Goal: Task Accomplishment & Management: Use online tool/utility

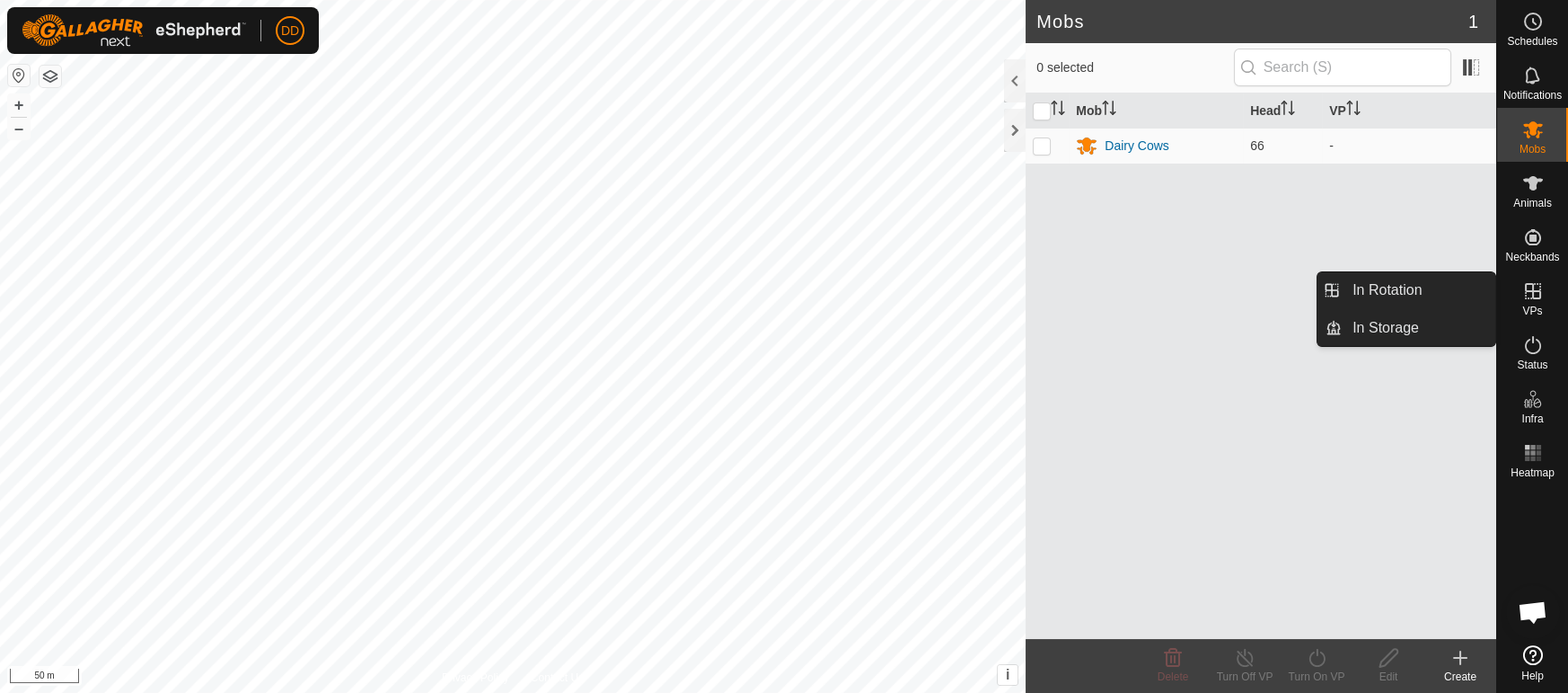
click at [1546, 286] on es-virtualpaddocks-svg-icon at bounding box center [1533, 292] width 33 height 29
click at [1385, 330] on link "In Storage" at bounding box center [1419, 327] width 154 height 36
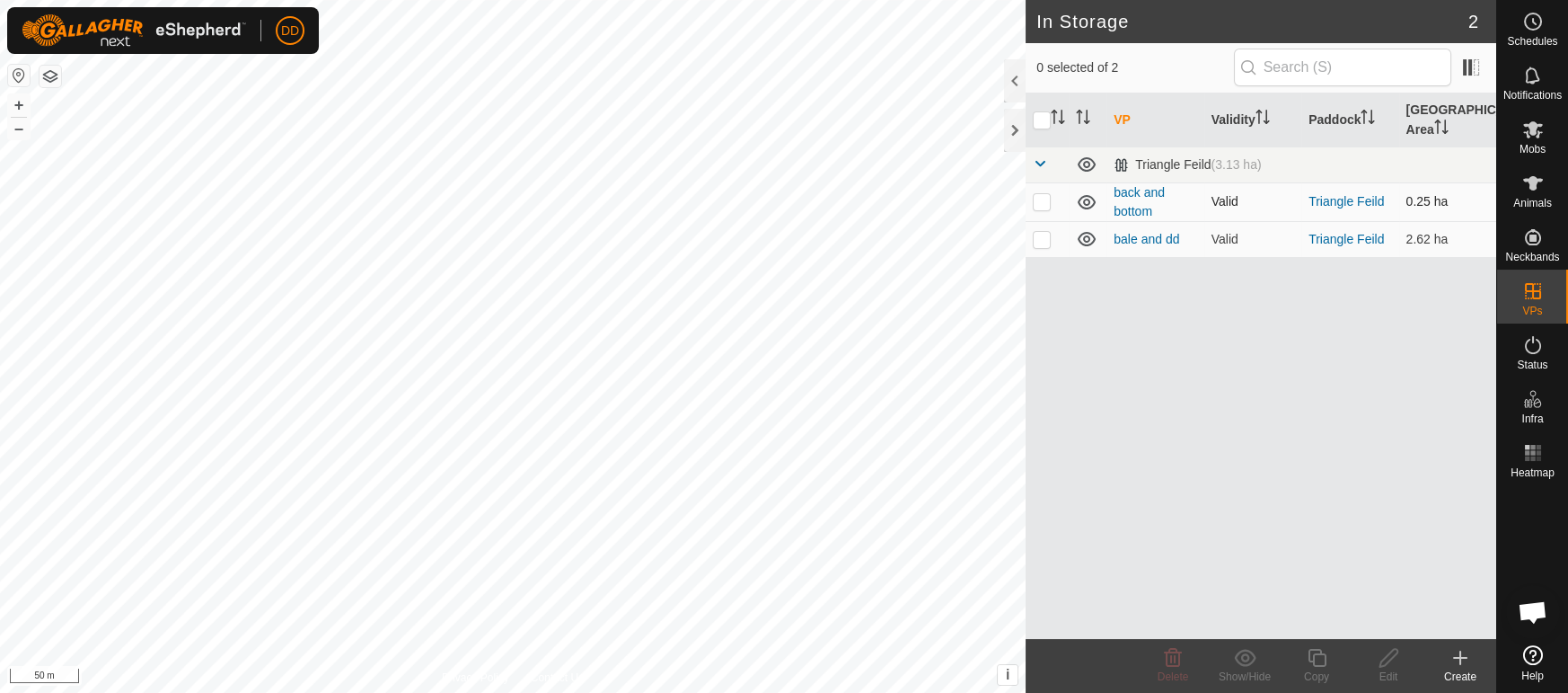
click at [1056, 206] on td at bounding box center [1047, 202] width 43 height 38
click at [1092, 196] on icon at bounding box center [1086, 202] width 21 height 21
click at [1080, 198] on icon at bounding box center [1086, 202] width 21 height 21
click at [1251, 667] on icon at bounding box center [1245, 657] width 22 height 21
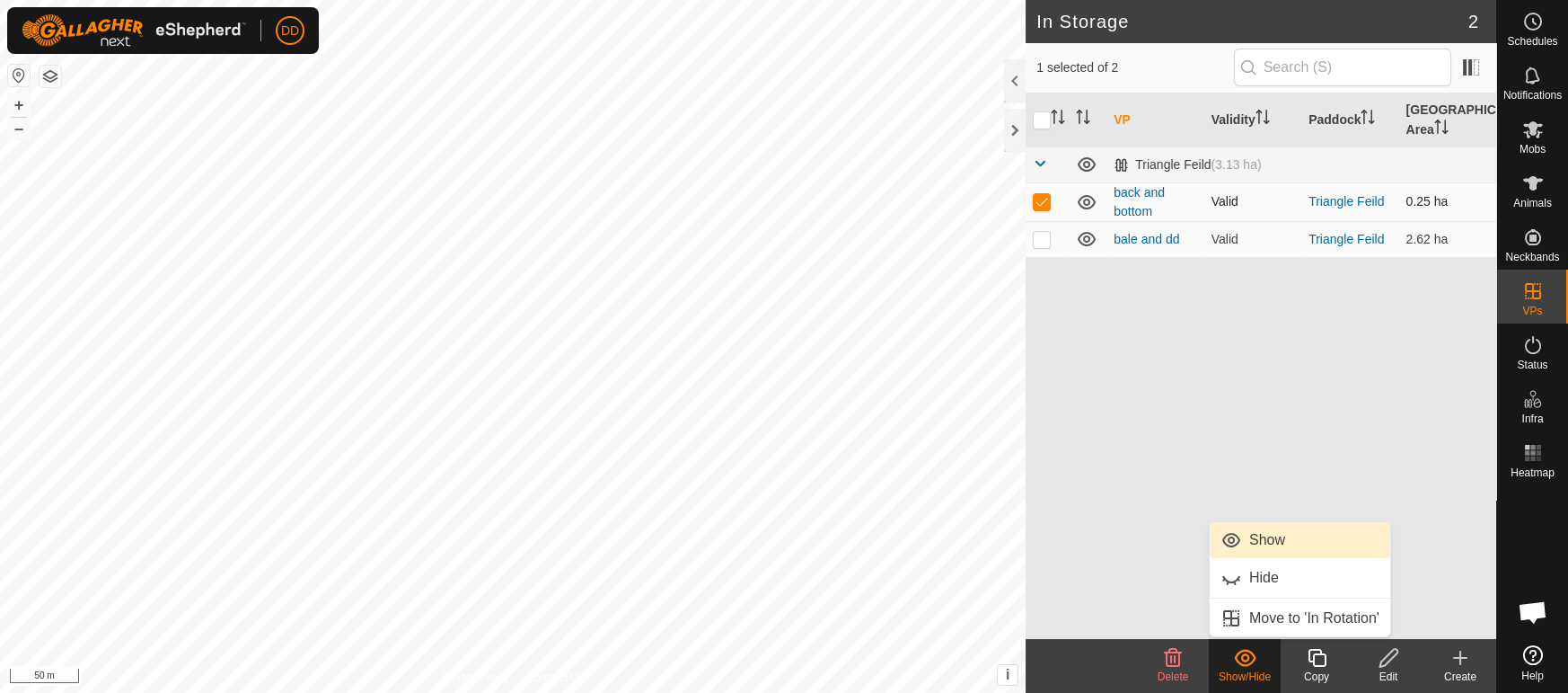
click at [1274, 542] on link "Show" at bounding box center [1300, 539] width 181 height 36
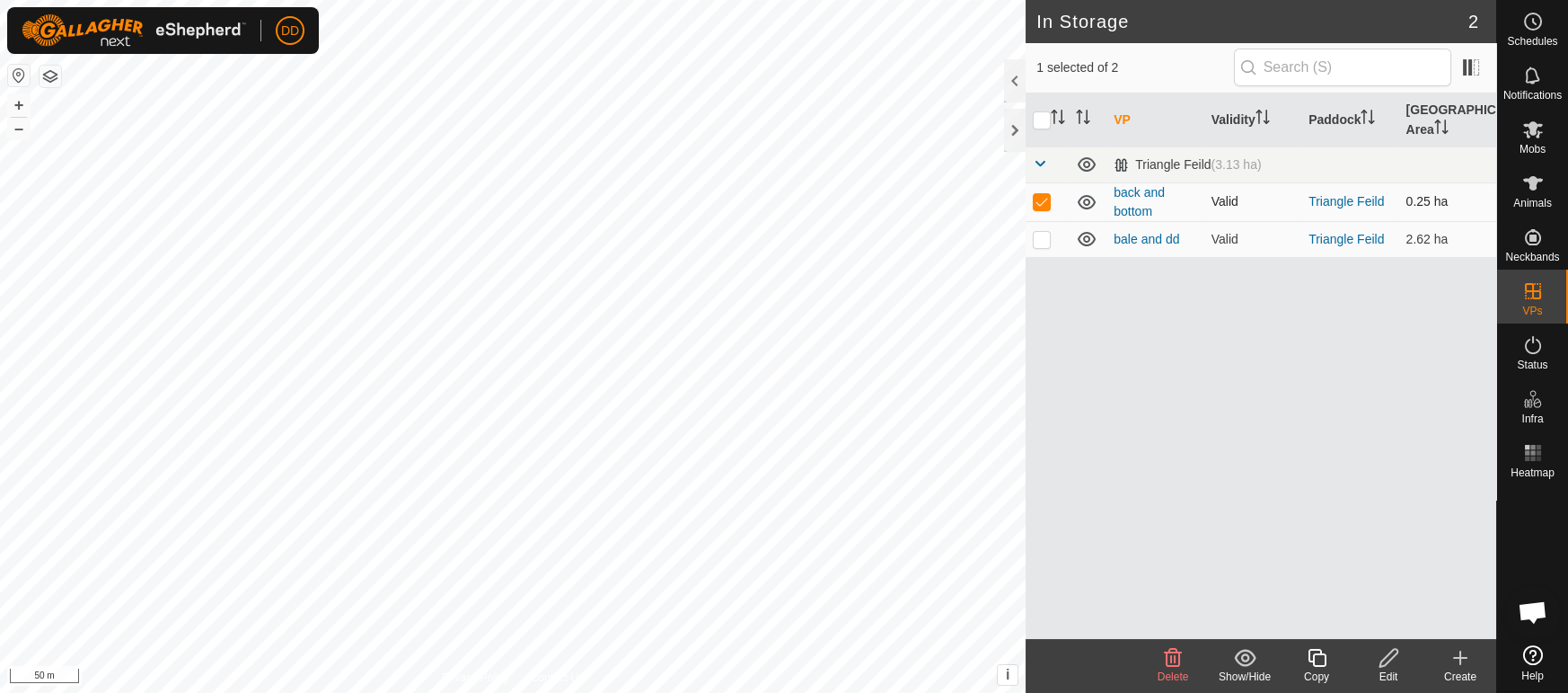
click at [1238, 661] on icon at bounding box center [1245, 657] width 22 height 21
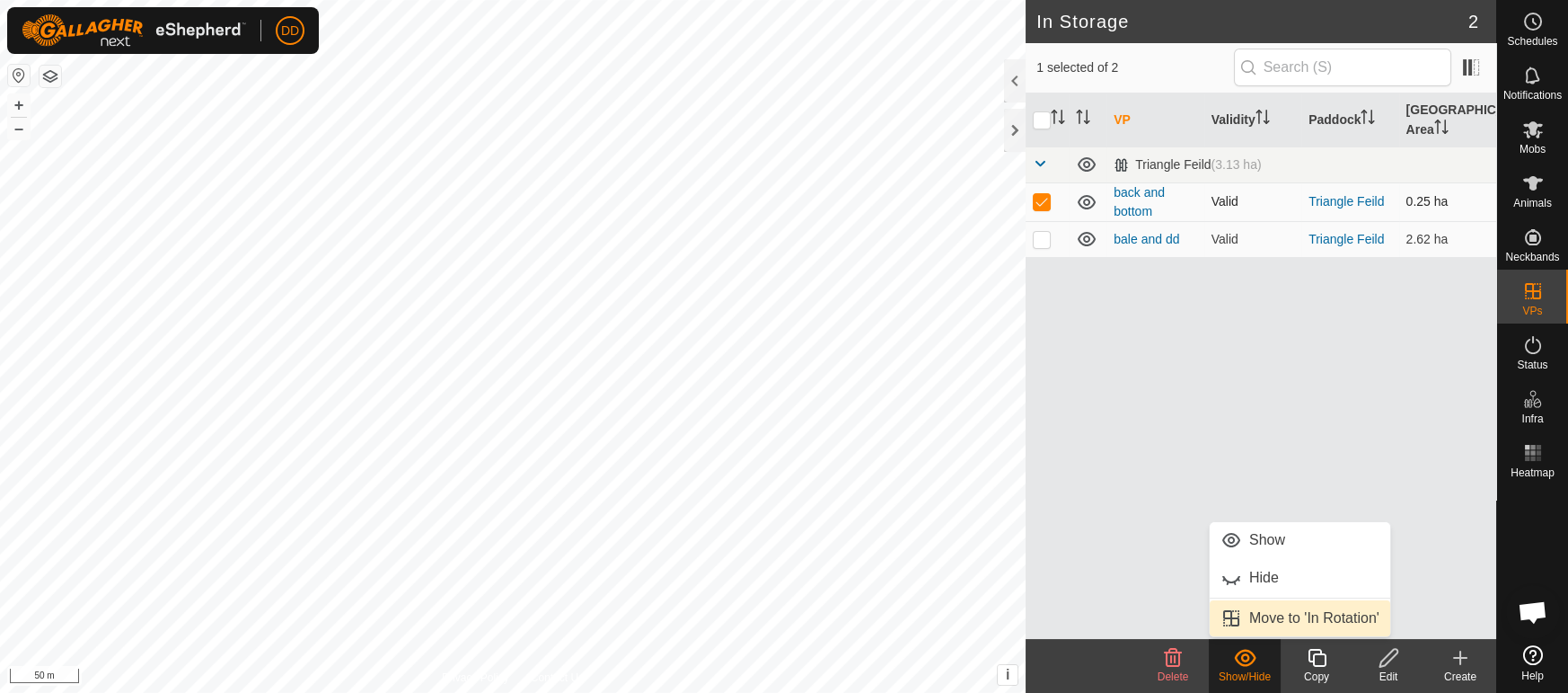
click at [1259, 612] on link "Move to 'In Rotation'" at bounding box center [1300, 618] width 181 height 36
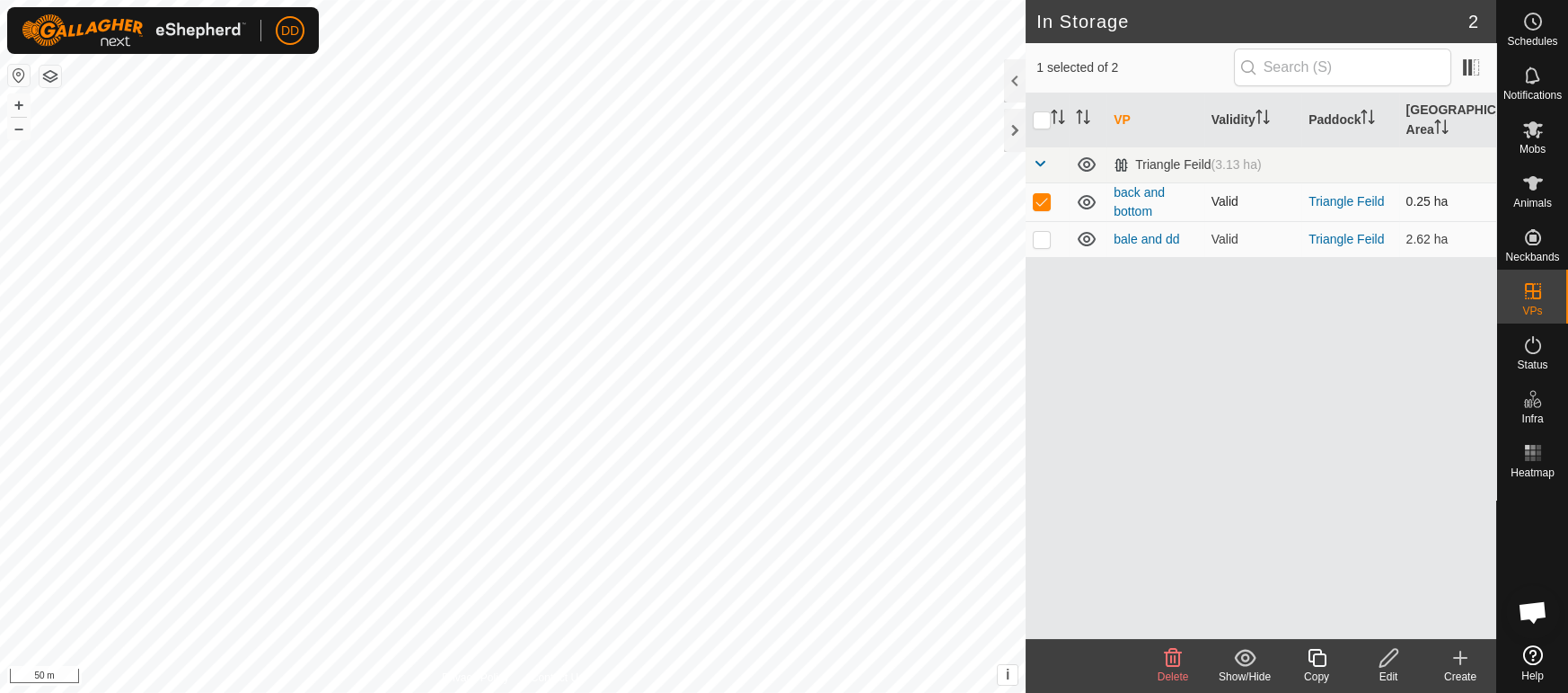
checkbox input "false"
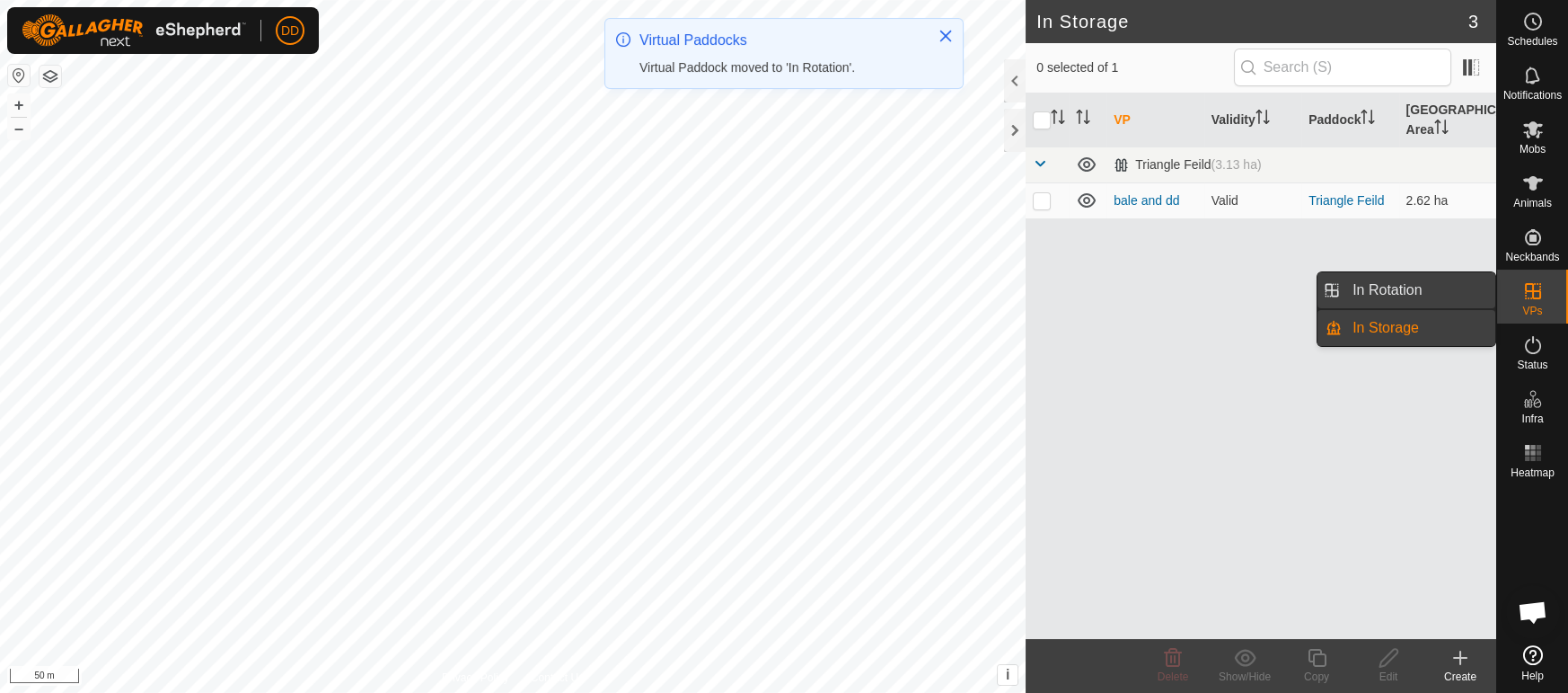
click at [1458, 291] on link "In Rotation" at bounding box center [1419, 290] width 154 height 36
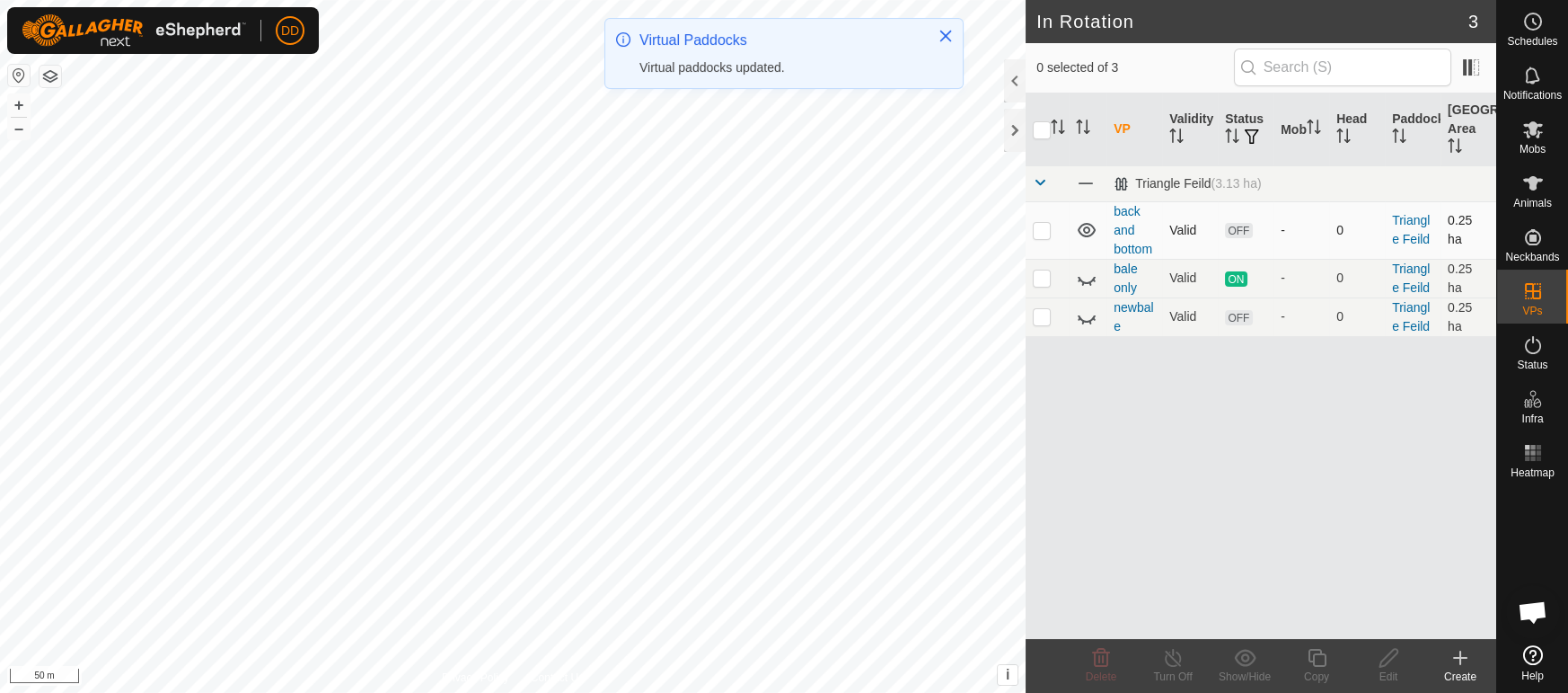
click at [1047, 235] on p-checkbox at bounding box center [1042, 230] width 18 height 14
checkbox input "true"
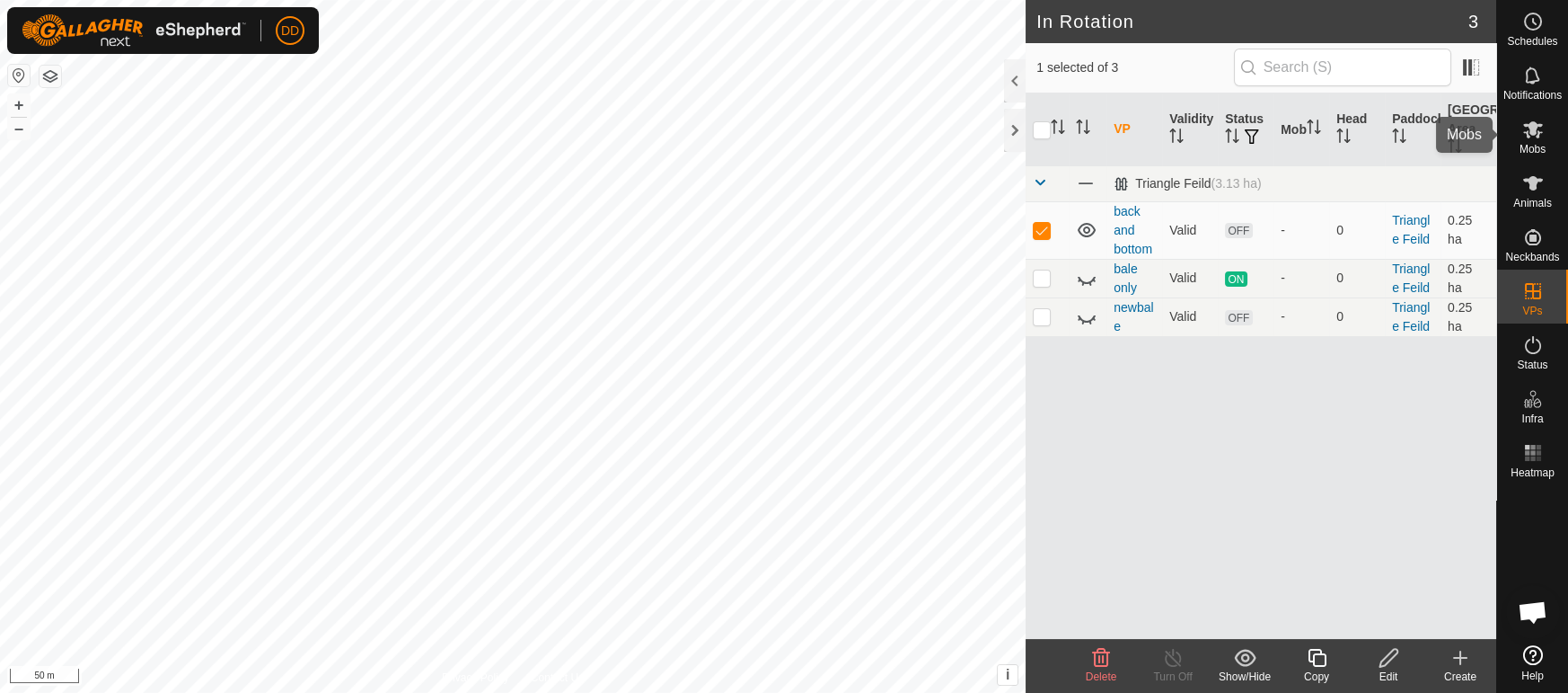
click at [1547, 144] on div "Mobs" at bounding box center [1532, 135] width 71 height 54
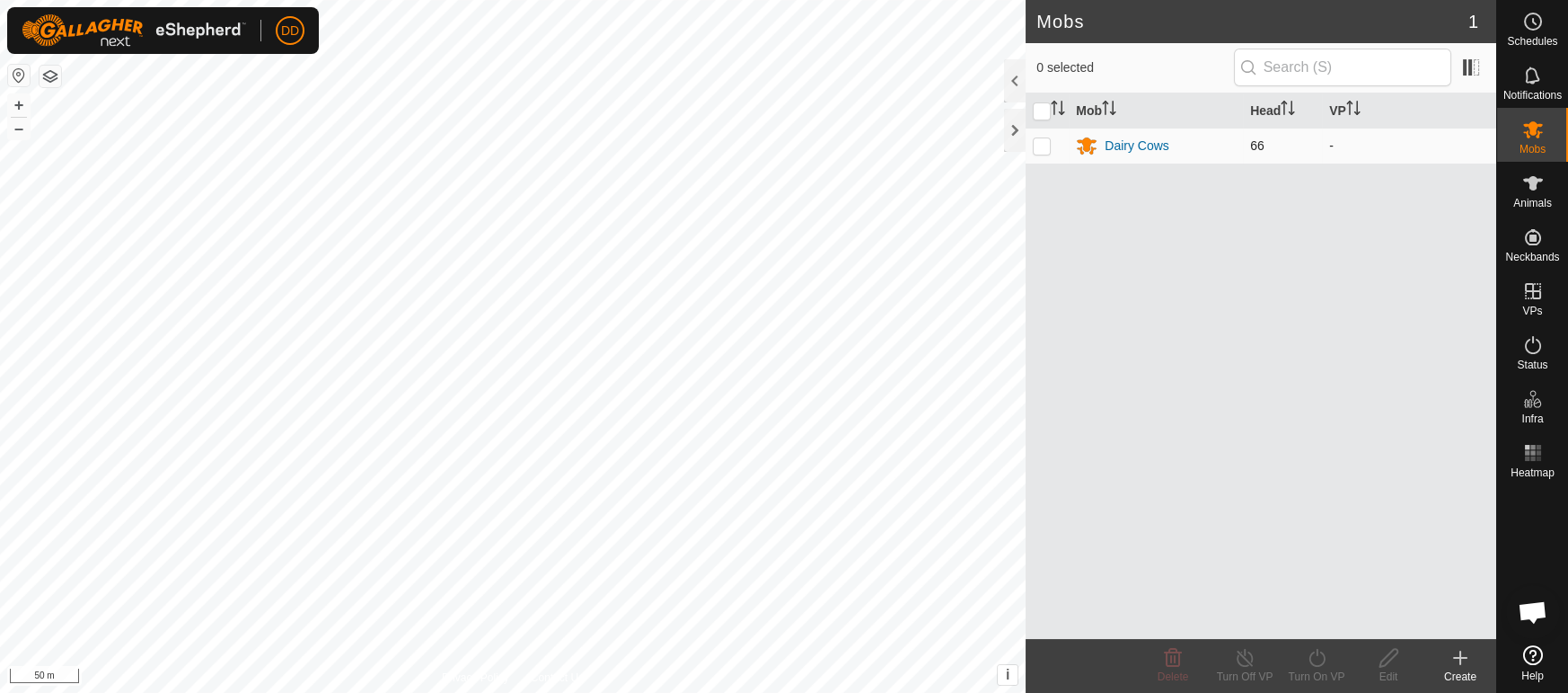
click at [1048, 155] on td at bounding box center [1047, 145] width 43 height 36
checkbox input "true"
click at [1537, 188] on icon at bounding box center [1532, 183] width 21 height 21
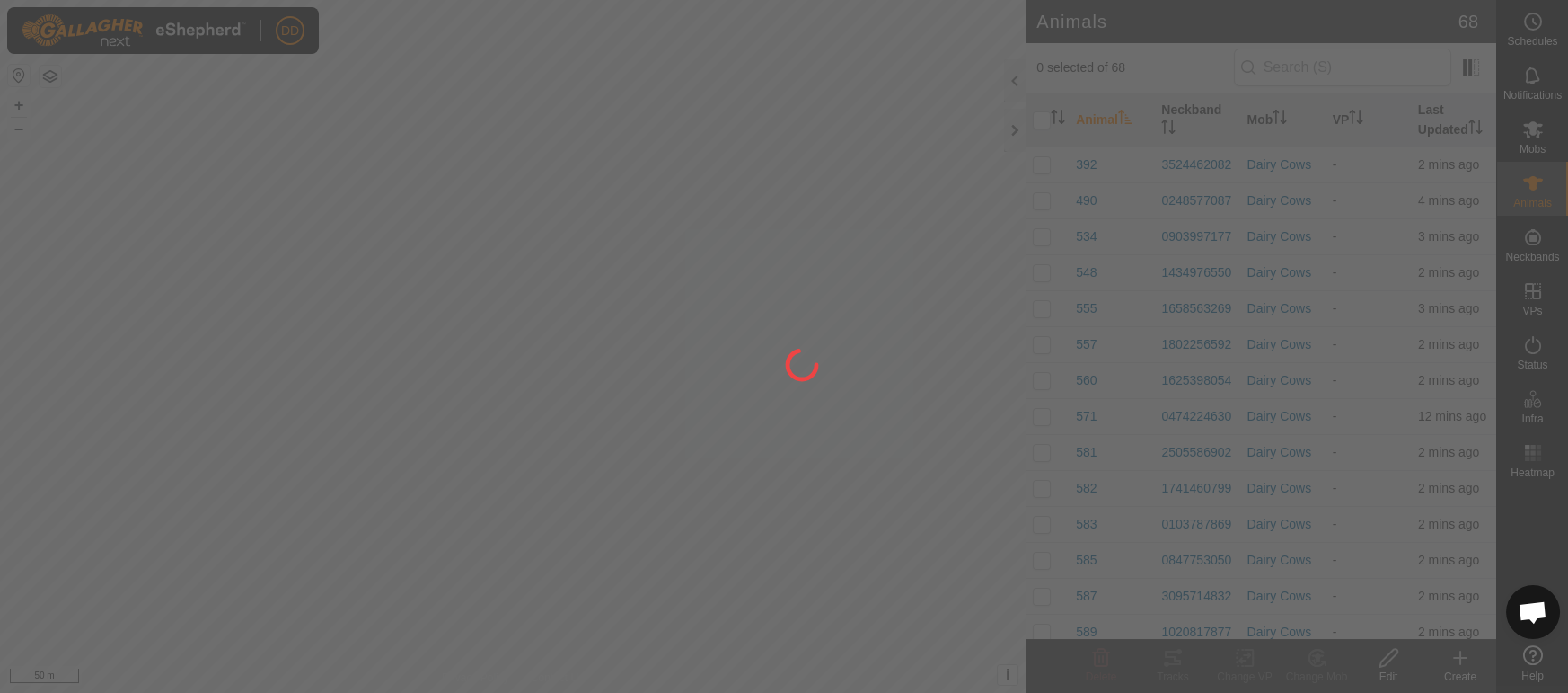
click at [1546, 137] on div at bounding box center [784, 346] width 1568 height 693
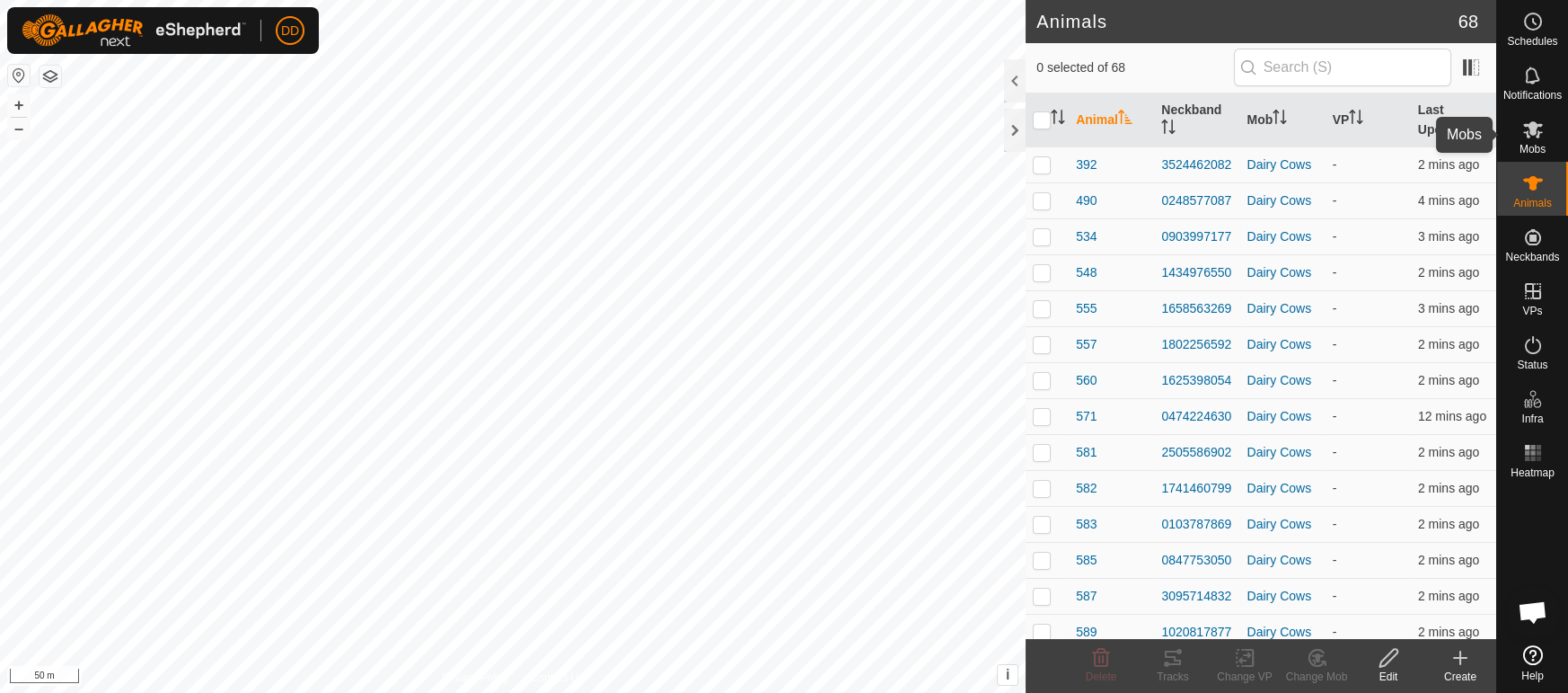
click at [1539, 138] on icon at bounding box center [1532, 129] width 21 height 21
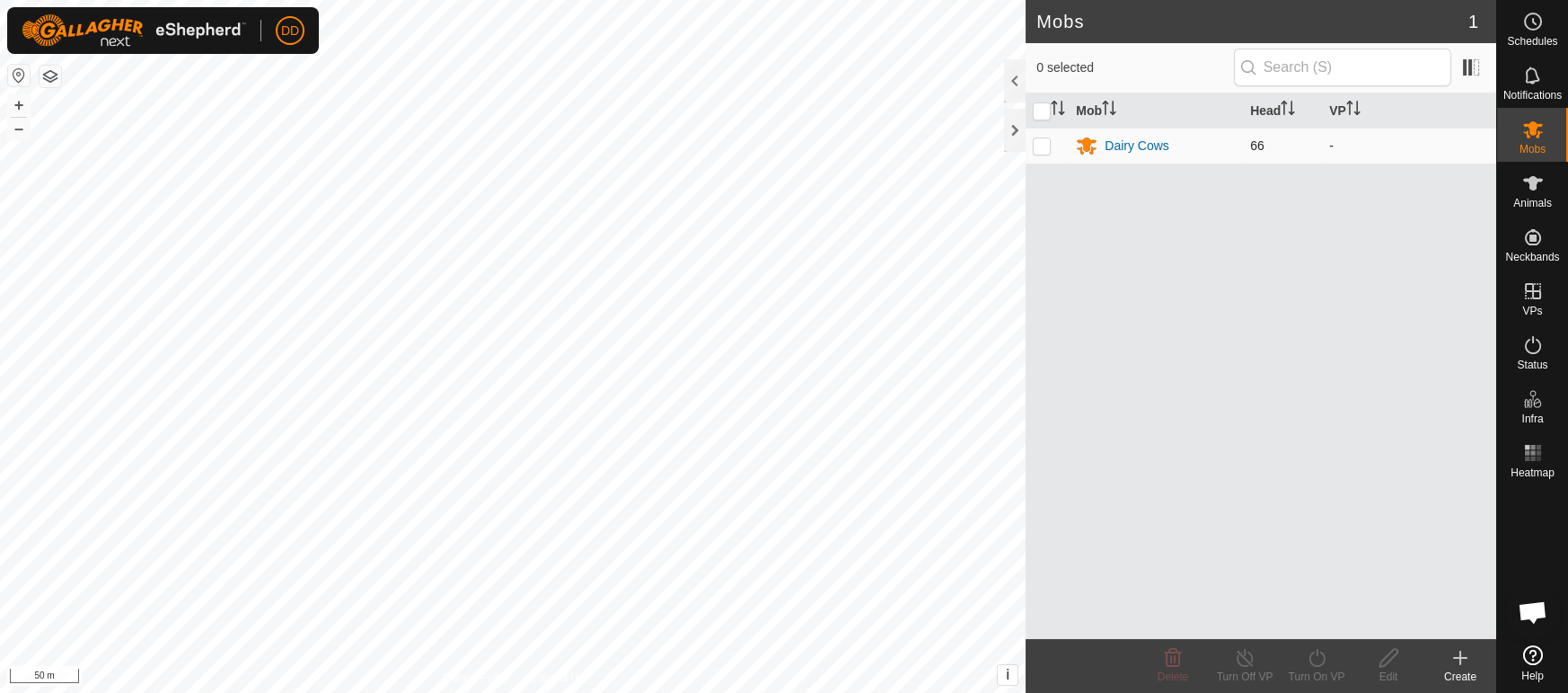
click at [1046, 142] on p-checkbox at bounding box center [1042, 145] width 18 height 14
checkbox input "true"
click at [1329, 667] on turn-on-svg-icon at bounding box center [1316, 657] width 72 height 21
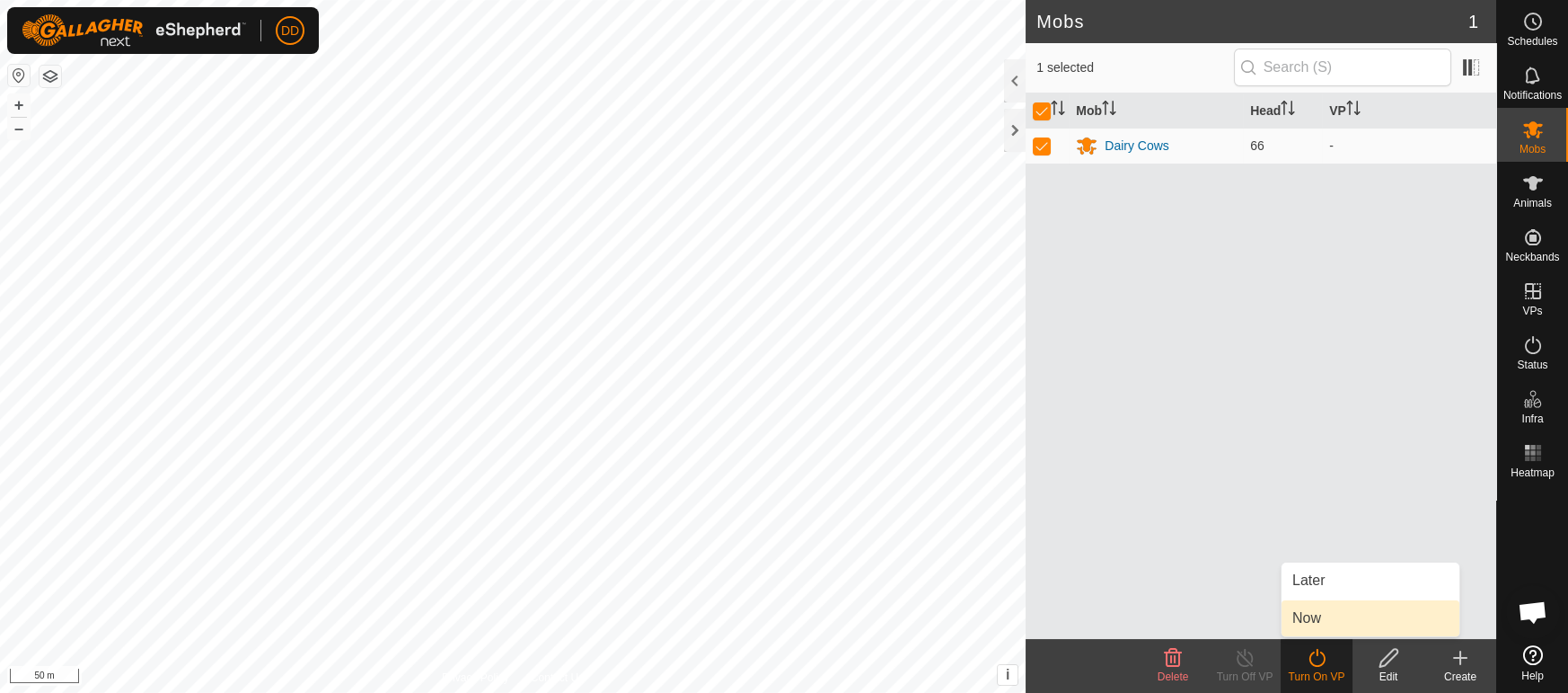
click at [1329, 615] on link "Now" at bounding box center [1370, 618] width 178 height 36
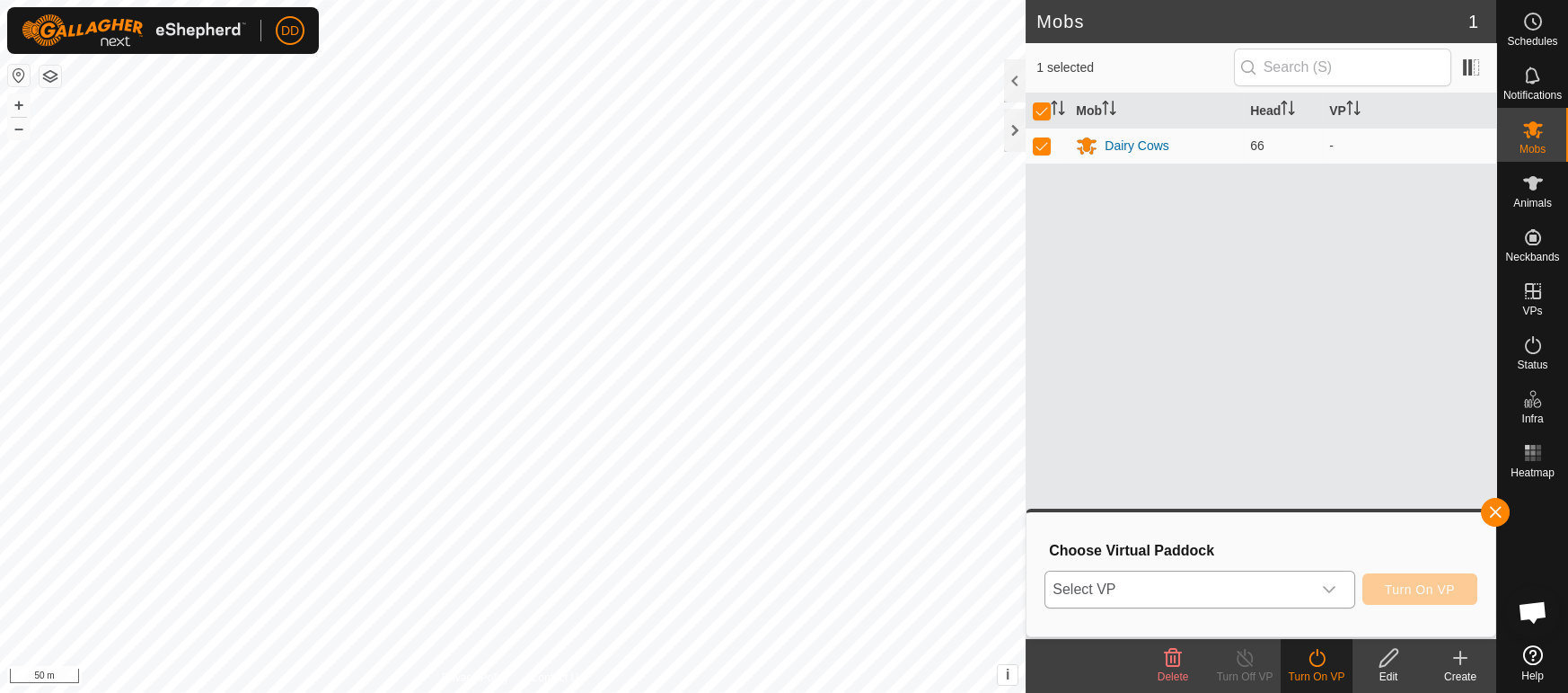
click at [1191, 604] on span "Select VP" at bounding box center [1177, 589] width 265 height 36
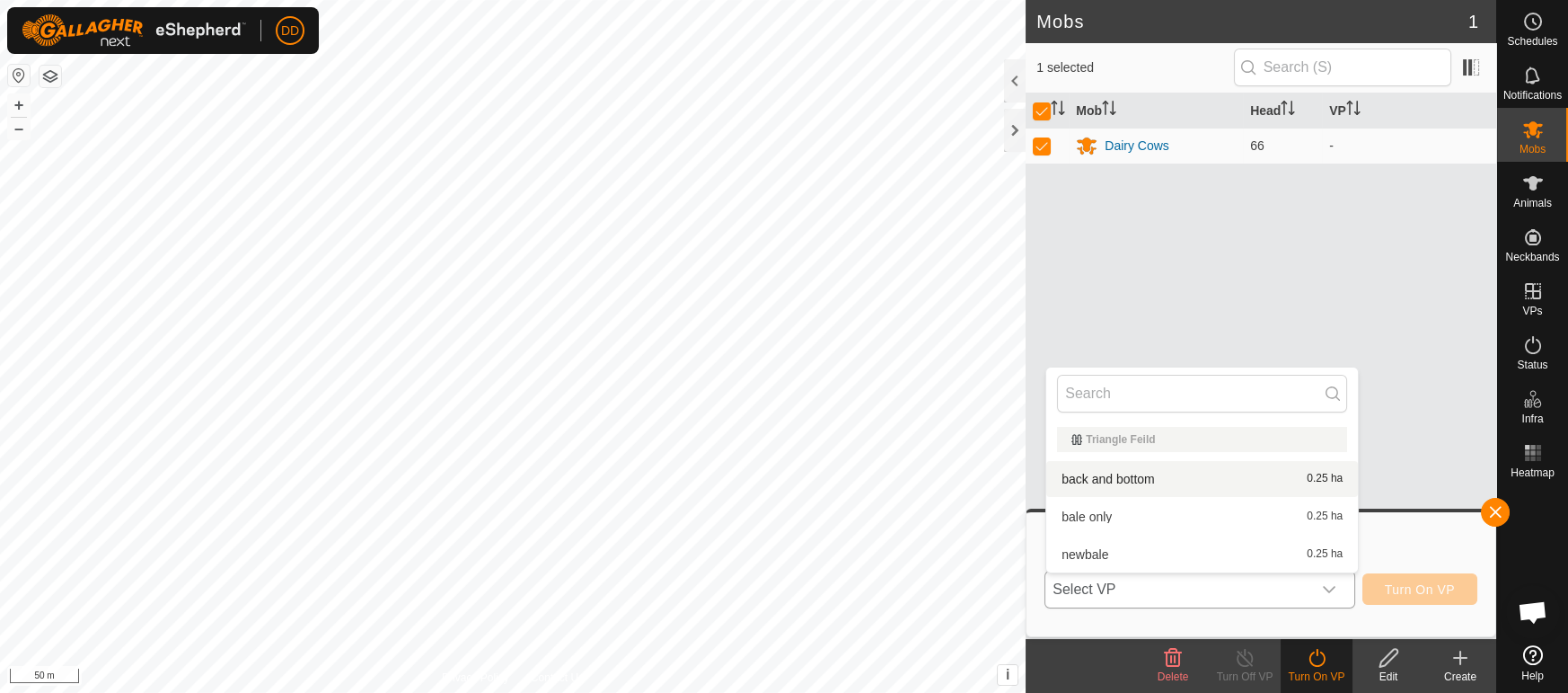
click at [1107, 474] on li "back and bottom 0.25 ha" at bounding box center [1202, 478] width 312 height 36
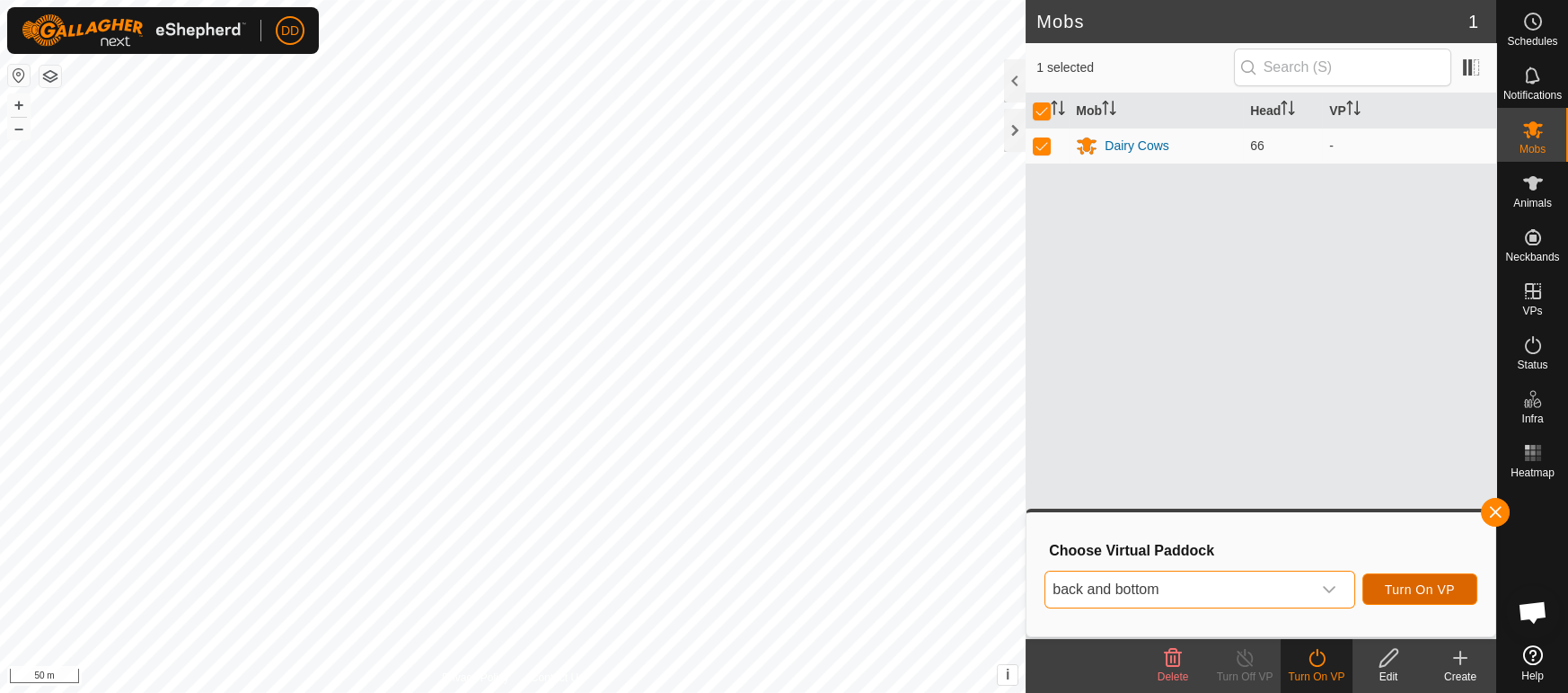
click at [1419, 583] on span "Turn On VP" at bounding box center [1420, 589] width 70 height 14
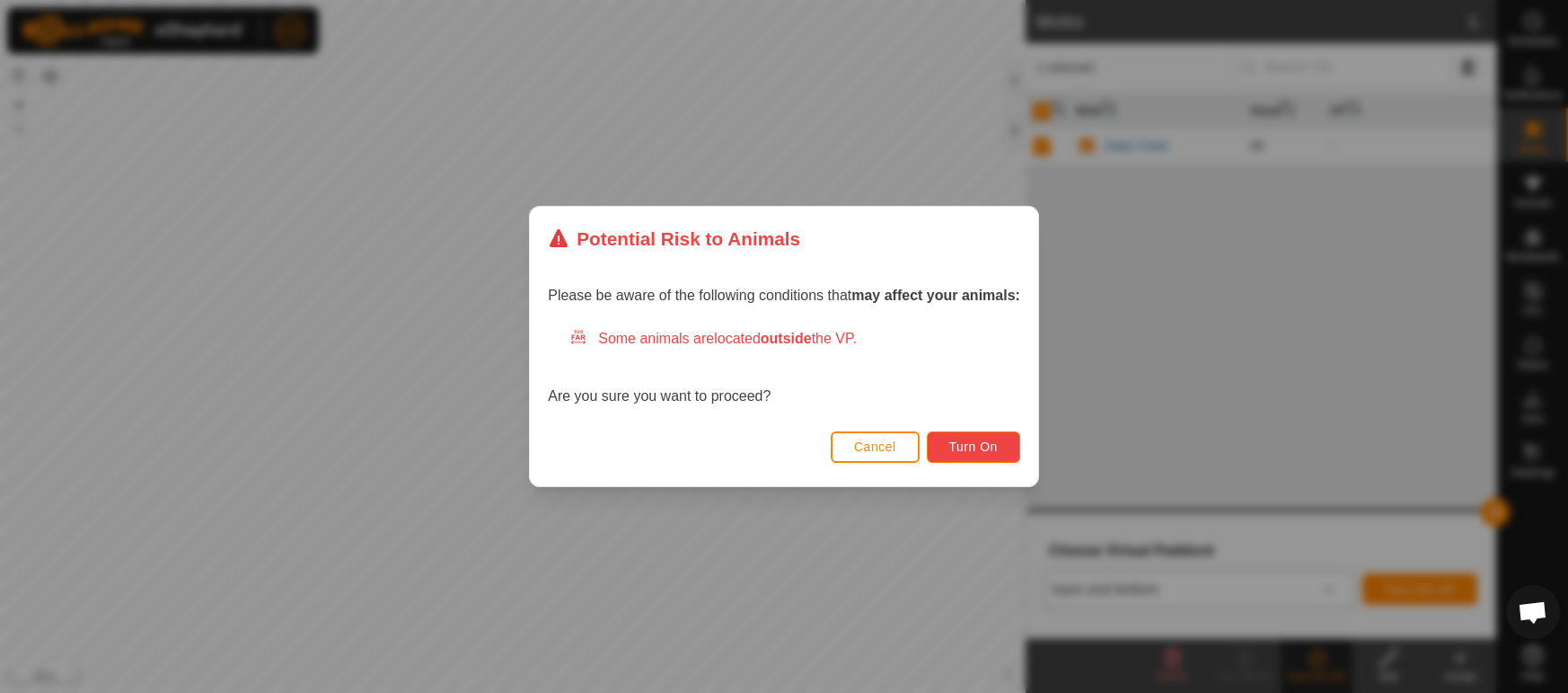
click at [958, 449] on span "Turn On" at bounding box center [974, 447] width 48 height 14
